Goal: Obtain resource: Download file/media

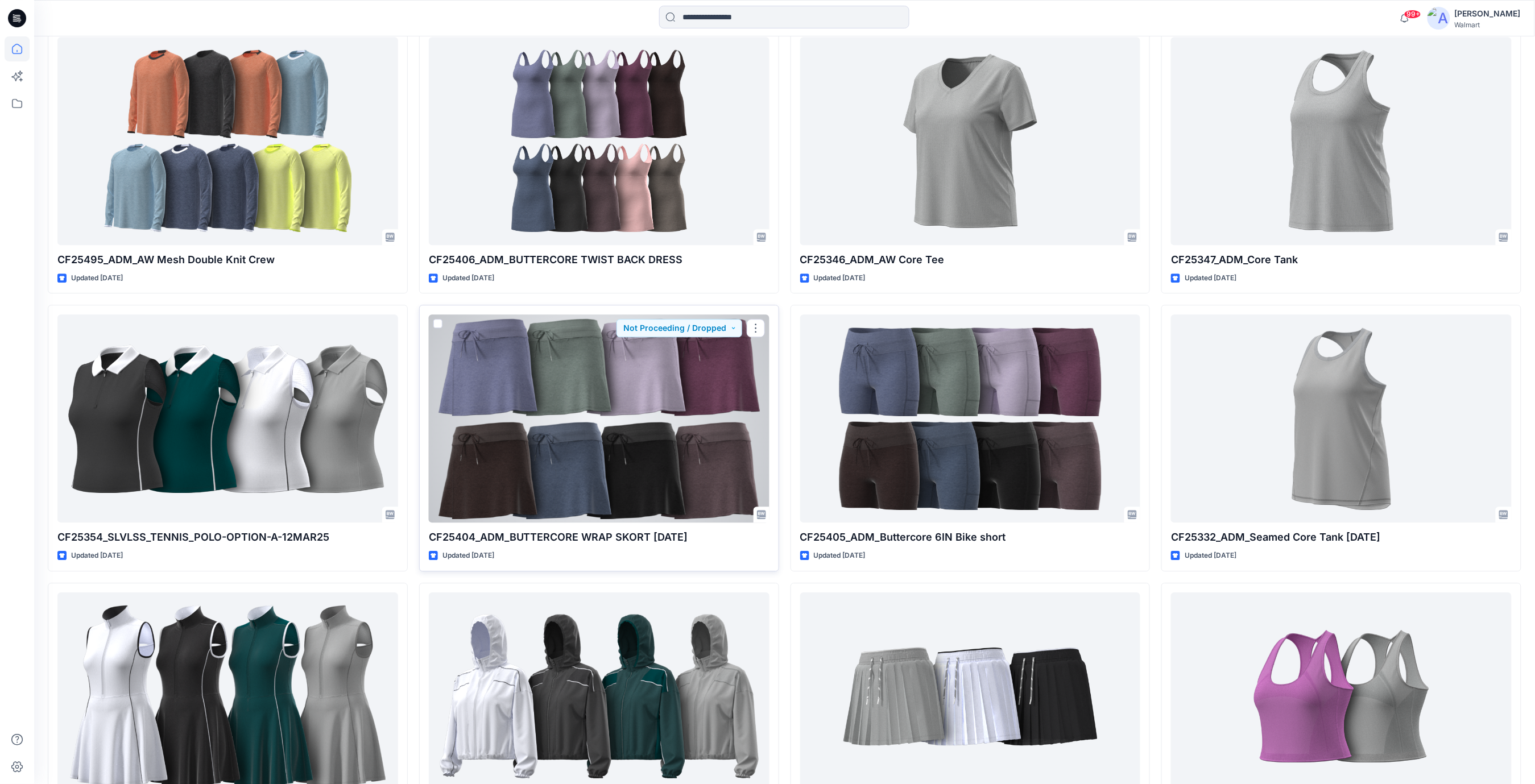
scroll to position [16296, 0]
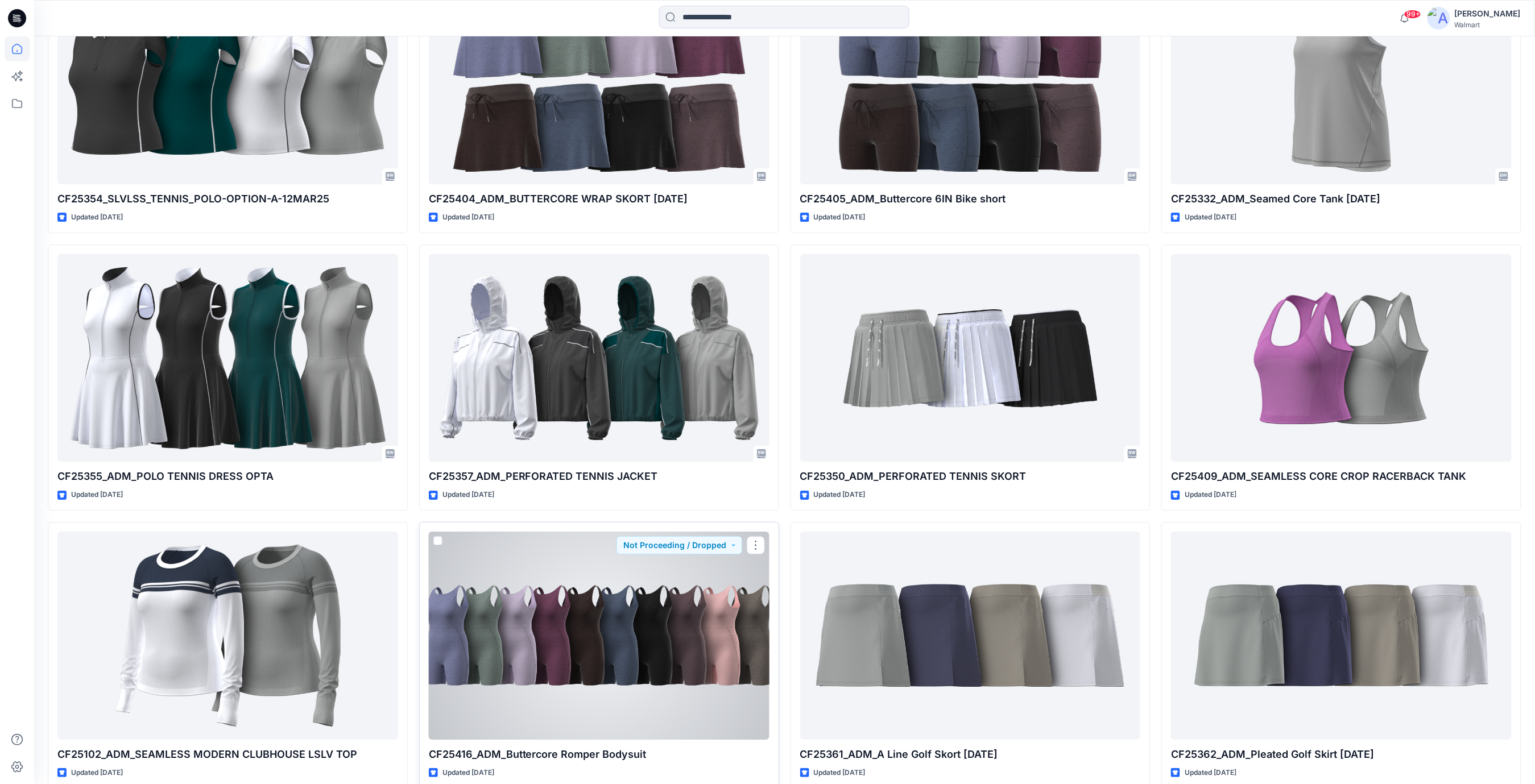
click at [619, 652] on div at bounding box center [599, 635] width 341 height 208
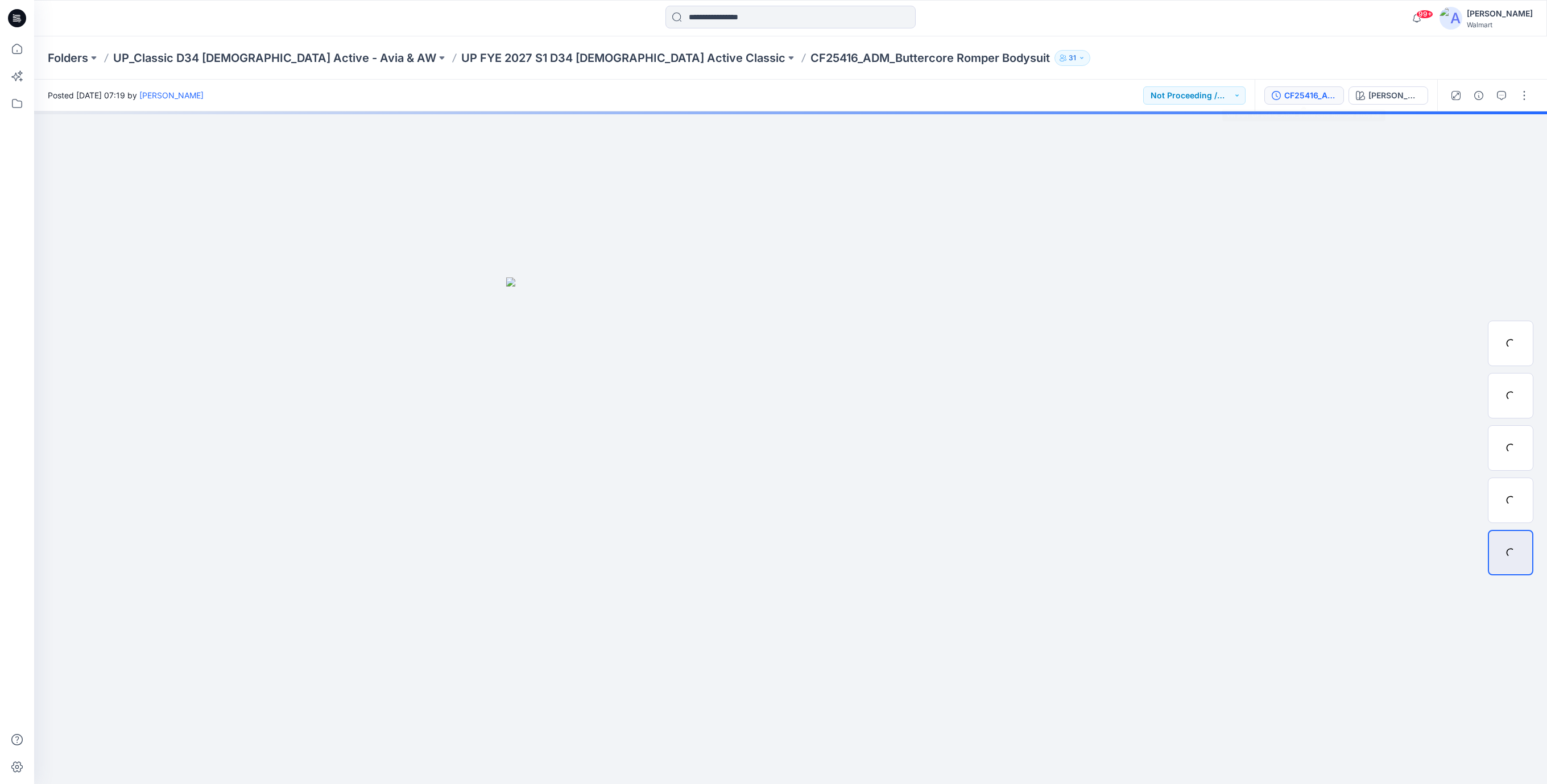
click at [1321, 99] on div "CF25416_ADM_Buttercore Romper Bodysuit" at bounding box center [1310, 95] width 52 height 13
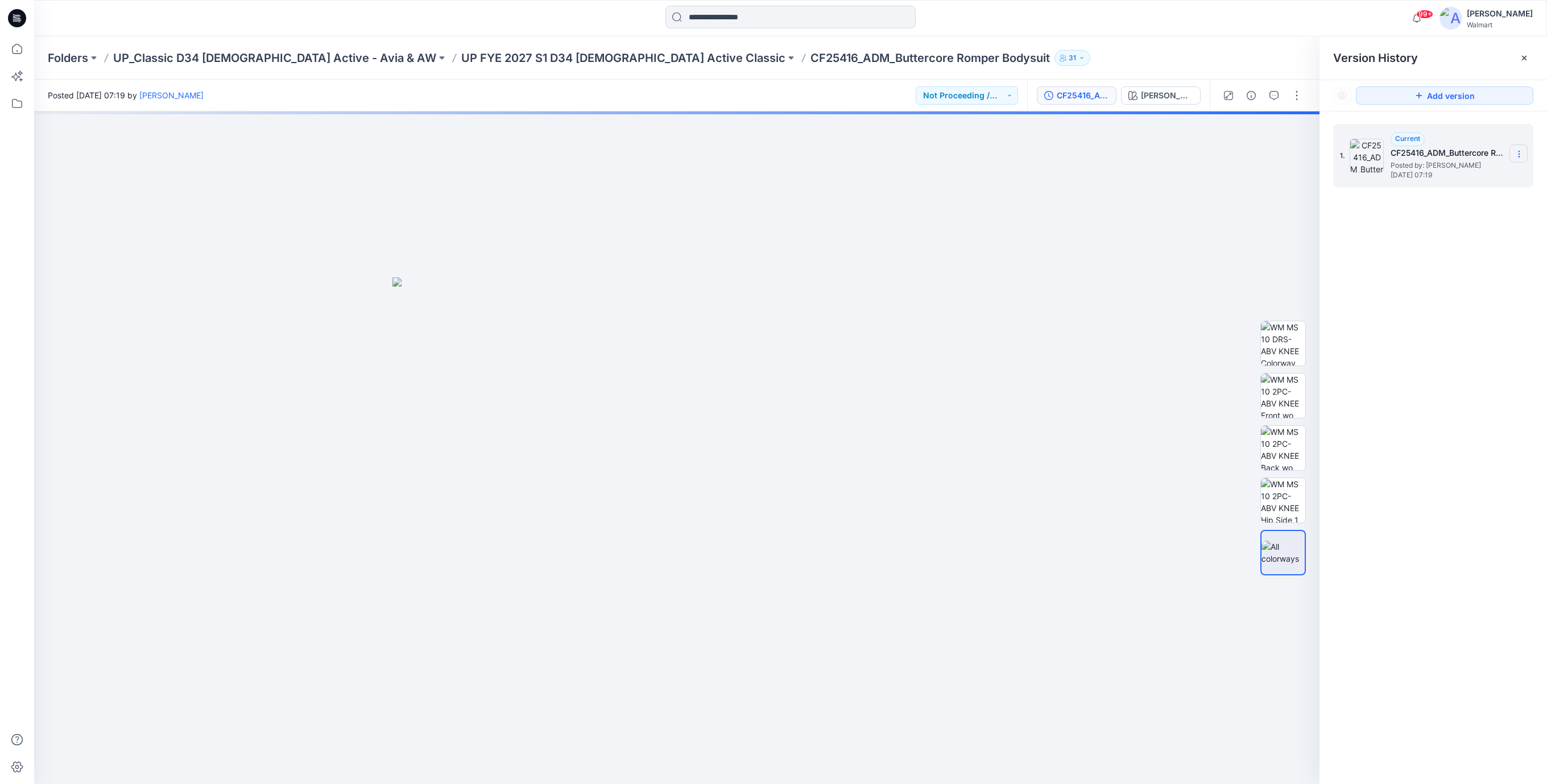
click at [1519, 157] on icon at bounding box center [1519, 157] width 1 height 1
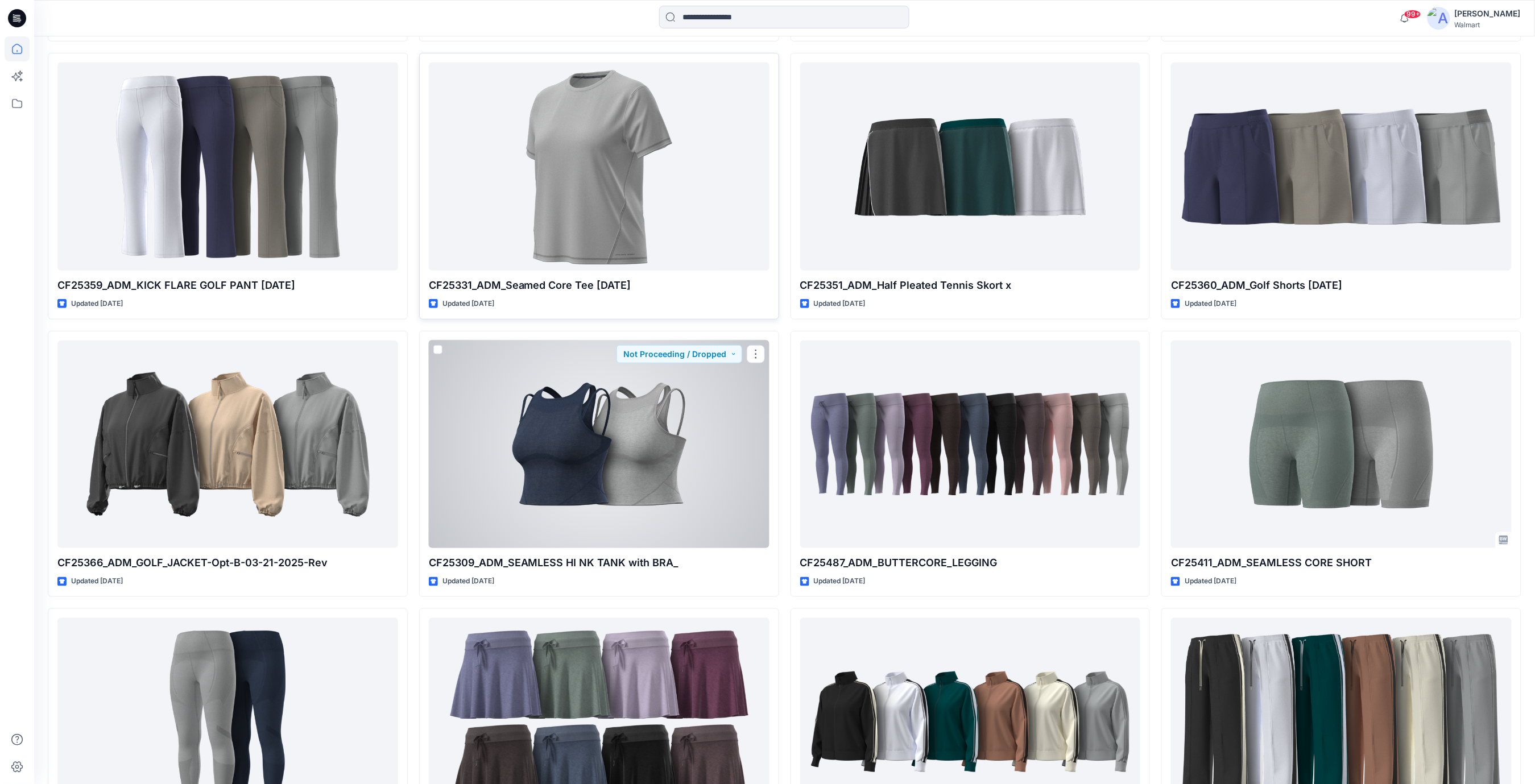
scroll to position [17130, 0]
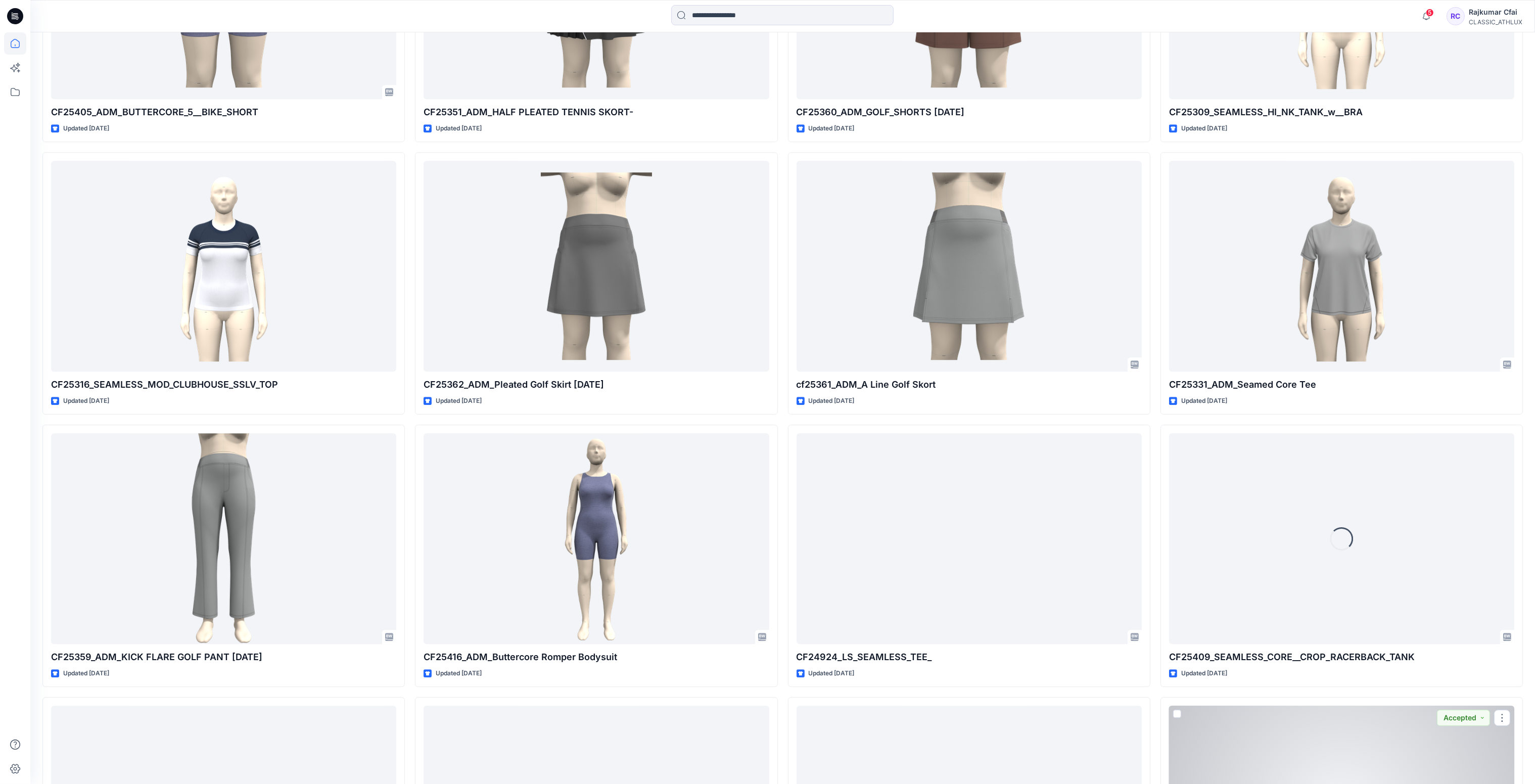
scroll to position [44074, 0]
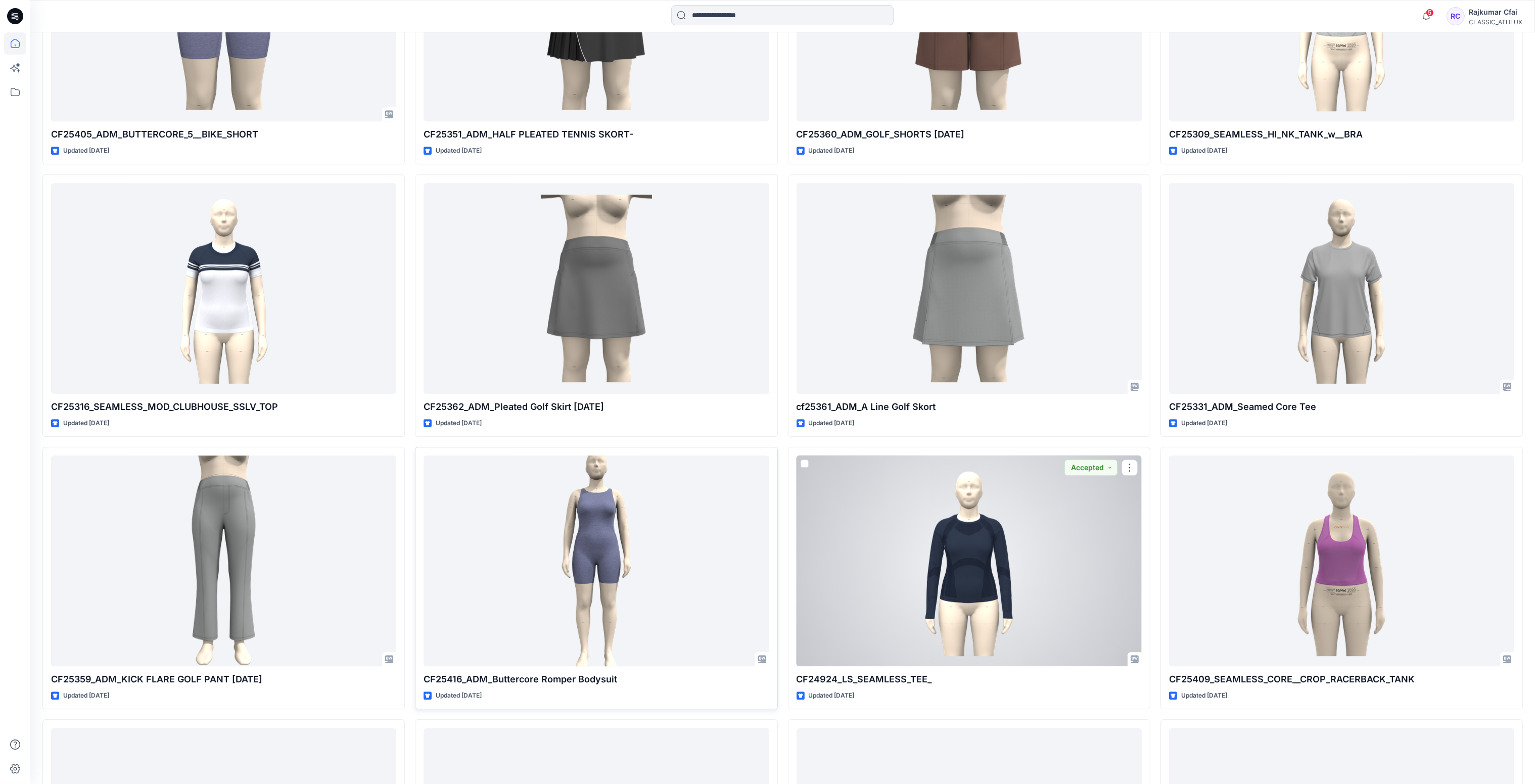
click at [704, 521] on div at bounding box center [596, 560] width 345 height 211
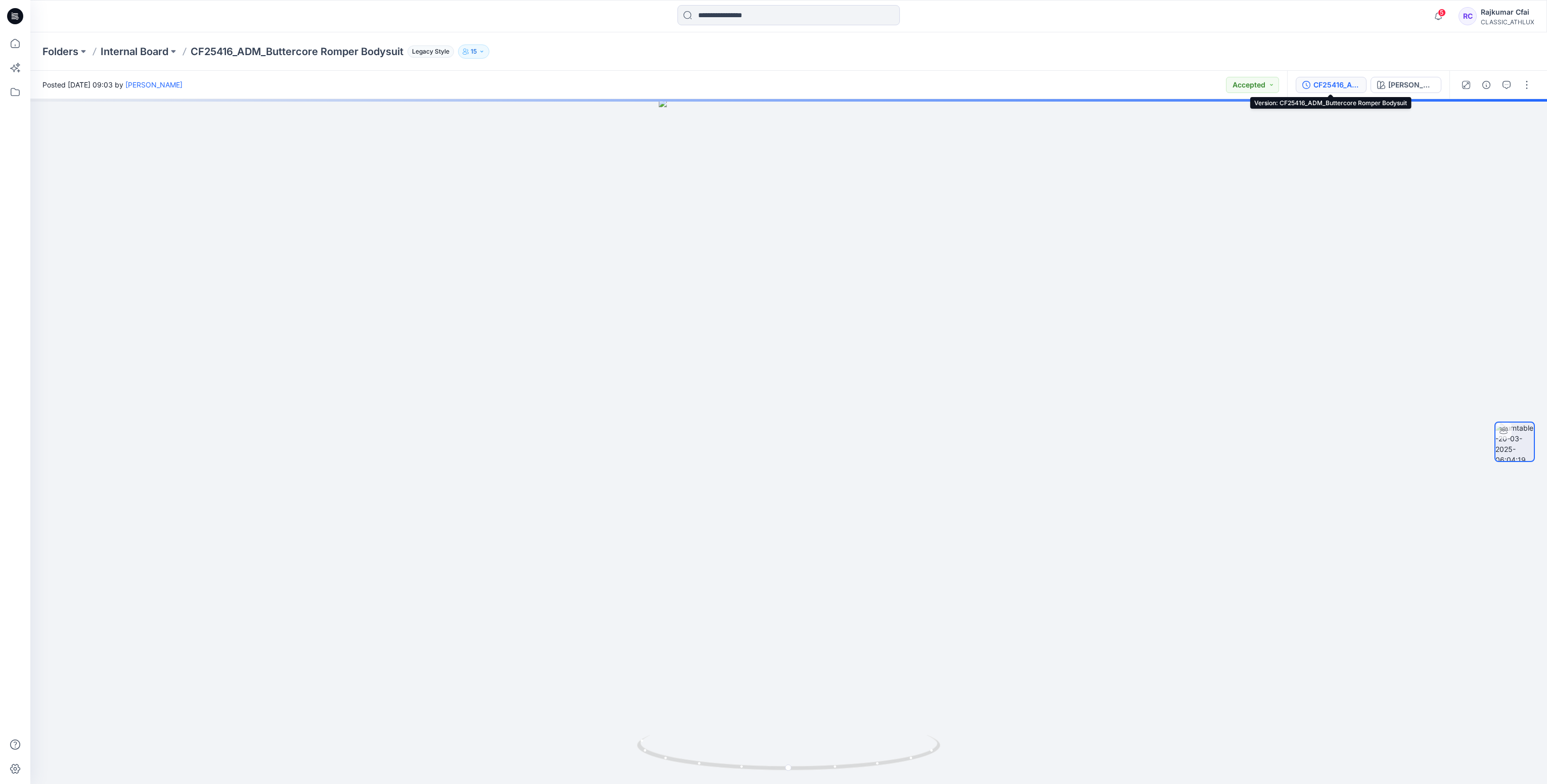
click at [1324, 85] on div "CF25416_ADM_Buttercore Romper Bodysuit" at bounding box center [1336, 85] width 46 height 11
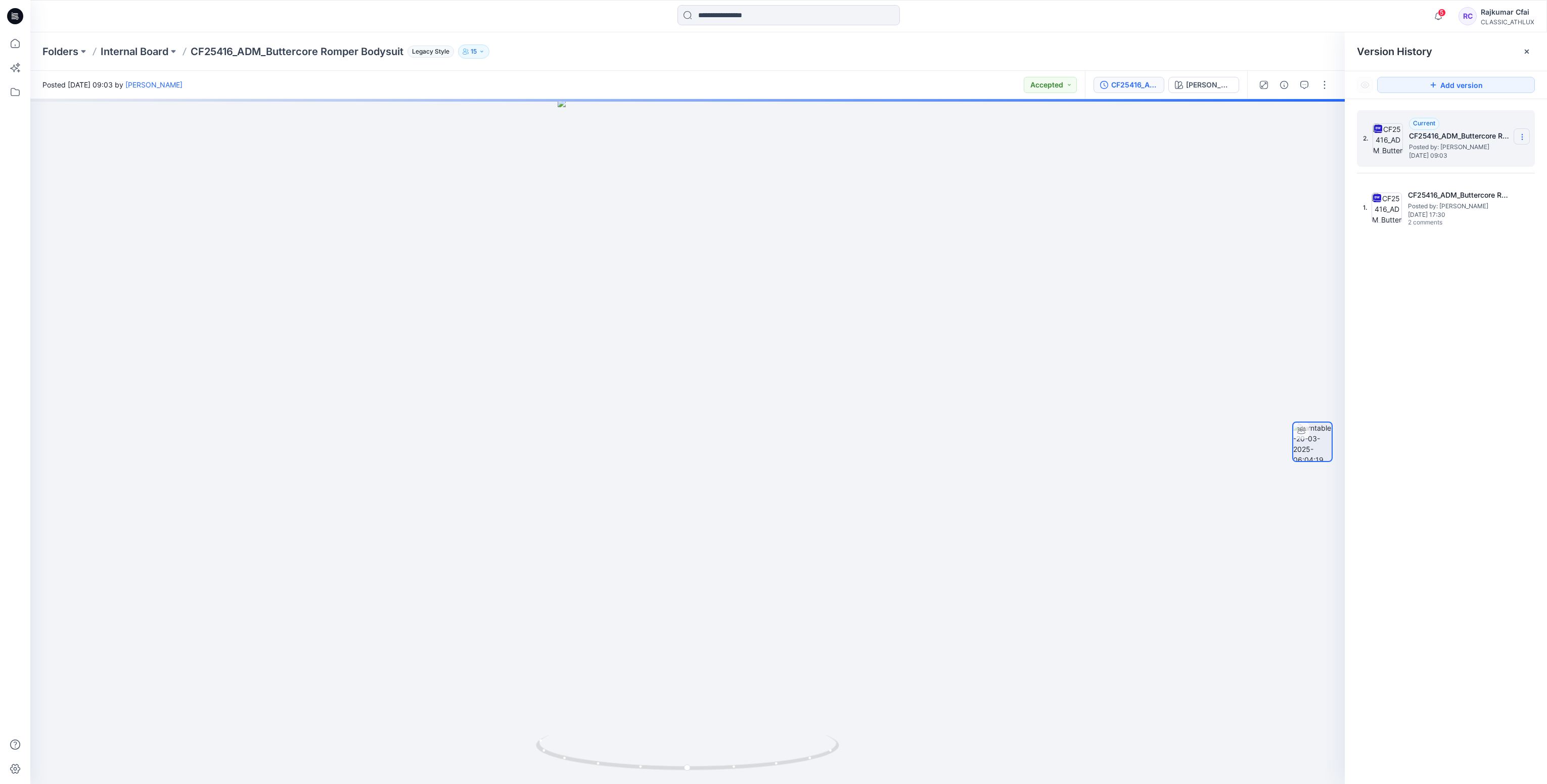
click at [1523, 139] on icon at bounding box center [1522, 136] width 8 height 8
click at [1433, 155] on span "Download Source BW File" at bounding box center [1471, 157] width 85 height 12
drag, startPoint x: 964, startPoint y: 540, endPoint x: 815, endPoint y: 547, distance: 149.2
click at [820, 553] on div at bounding box center [688, 441] width 1315 height 685
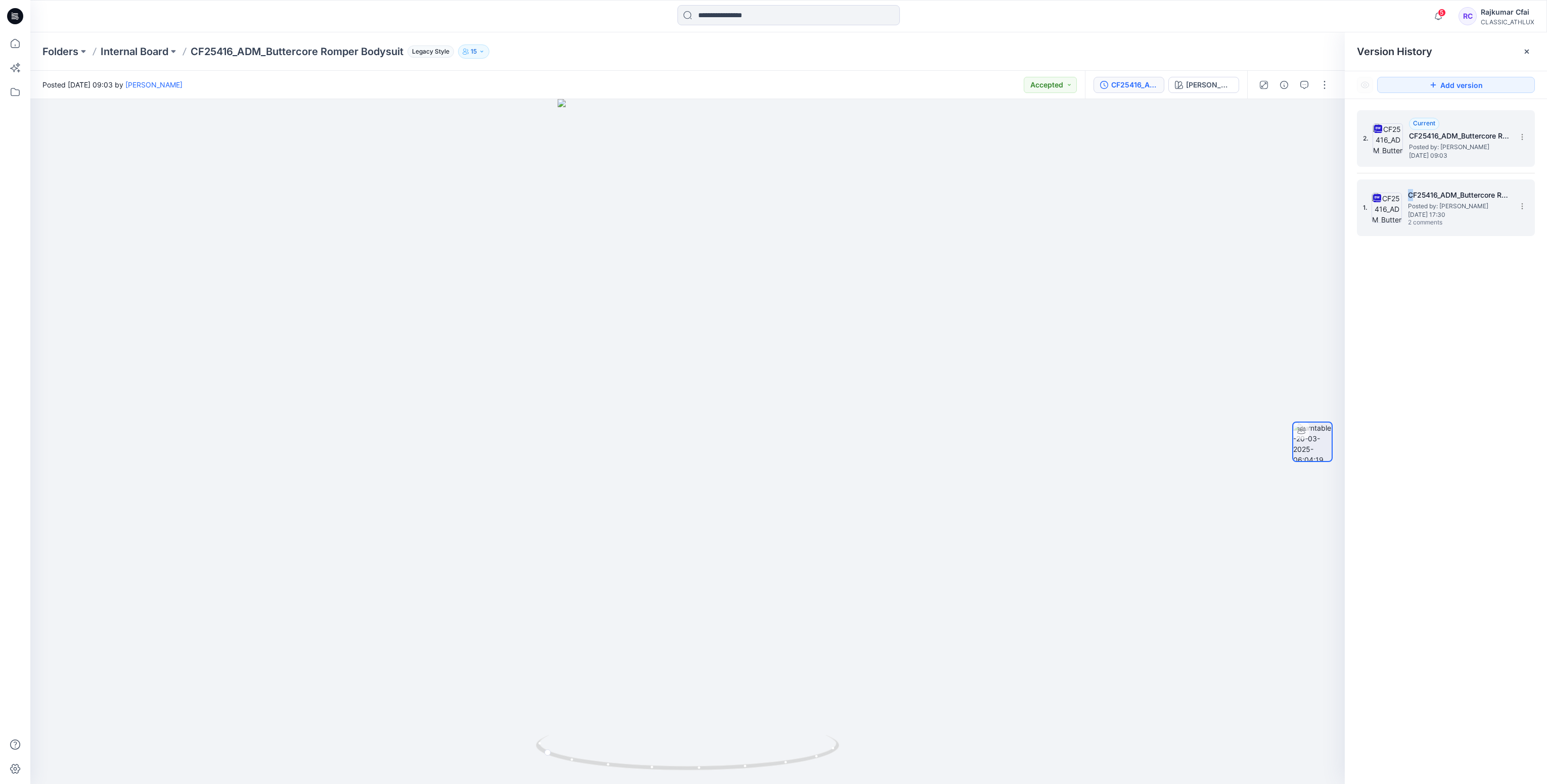
click at [1411, 185] on div "1. CF25416_ADM_Buttercore Romper Bodysuit Posted by: [PERSON_NAME] [DATE] 17:30…" at bounding box center [1439, 208] width 152 height 49
drag, startPoint x: 1411, startPoint y: 185, endPoint x: 1409, endPoint y: 208, distance: 23.1
click at [1409, 208] on span "Posted by: [PERSON_NAME]" at bounding box center [1458, 206] width 101 height 10
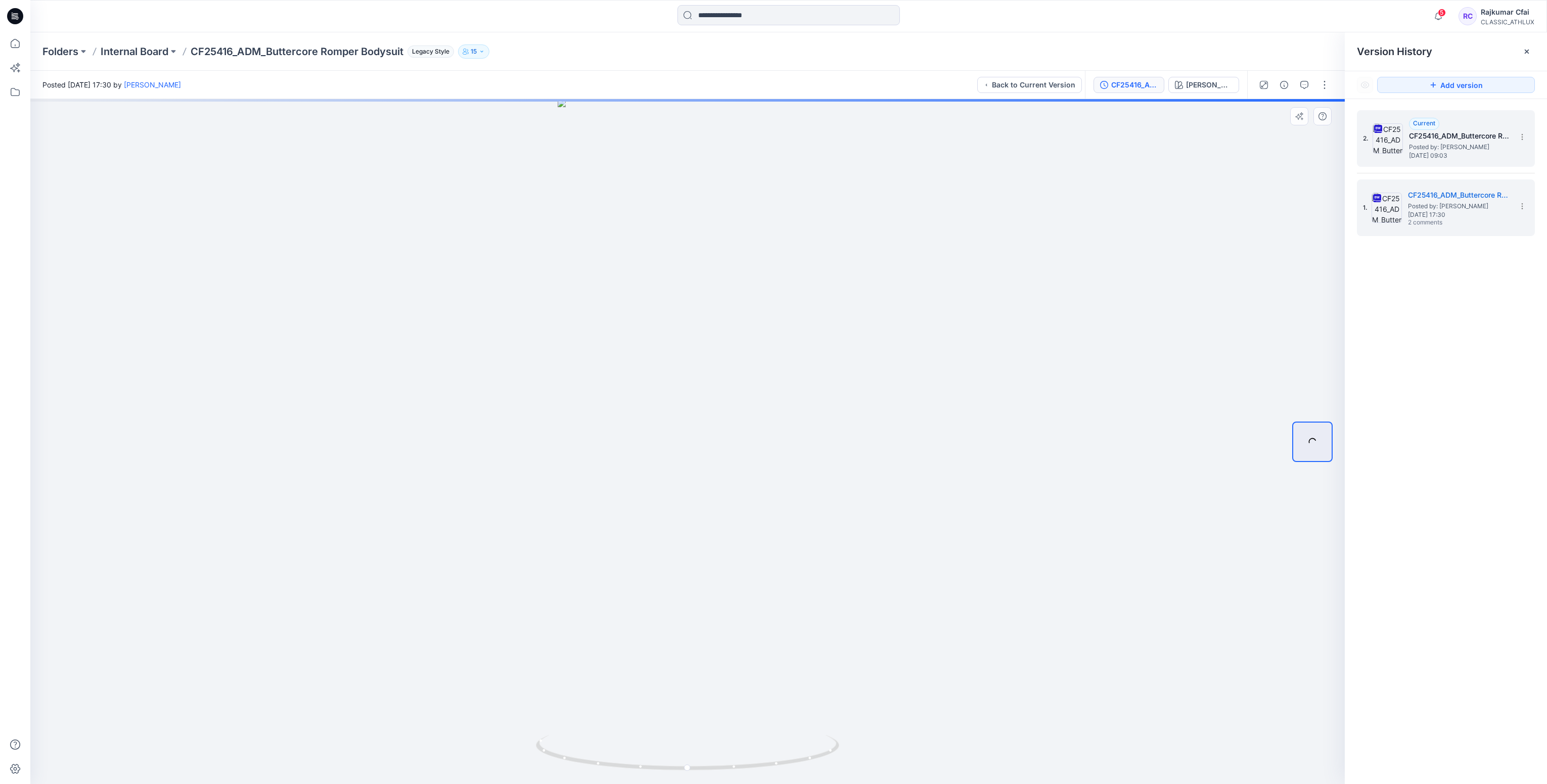
click at [1194, 222] on div at bounding box center [688, 441] width 1315 height 685
drag, startPoint x: 14, startPoint y: 17, endPoint x: 40, endPoint y: 5, distance: 28.6
click at [14, 18] on icon at bounding box center [15, 16] width 16 height 32
